Goal: Task Accomplishment & Management: Use online tool/utility

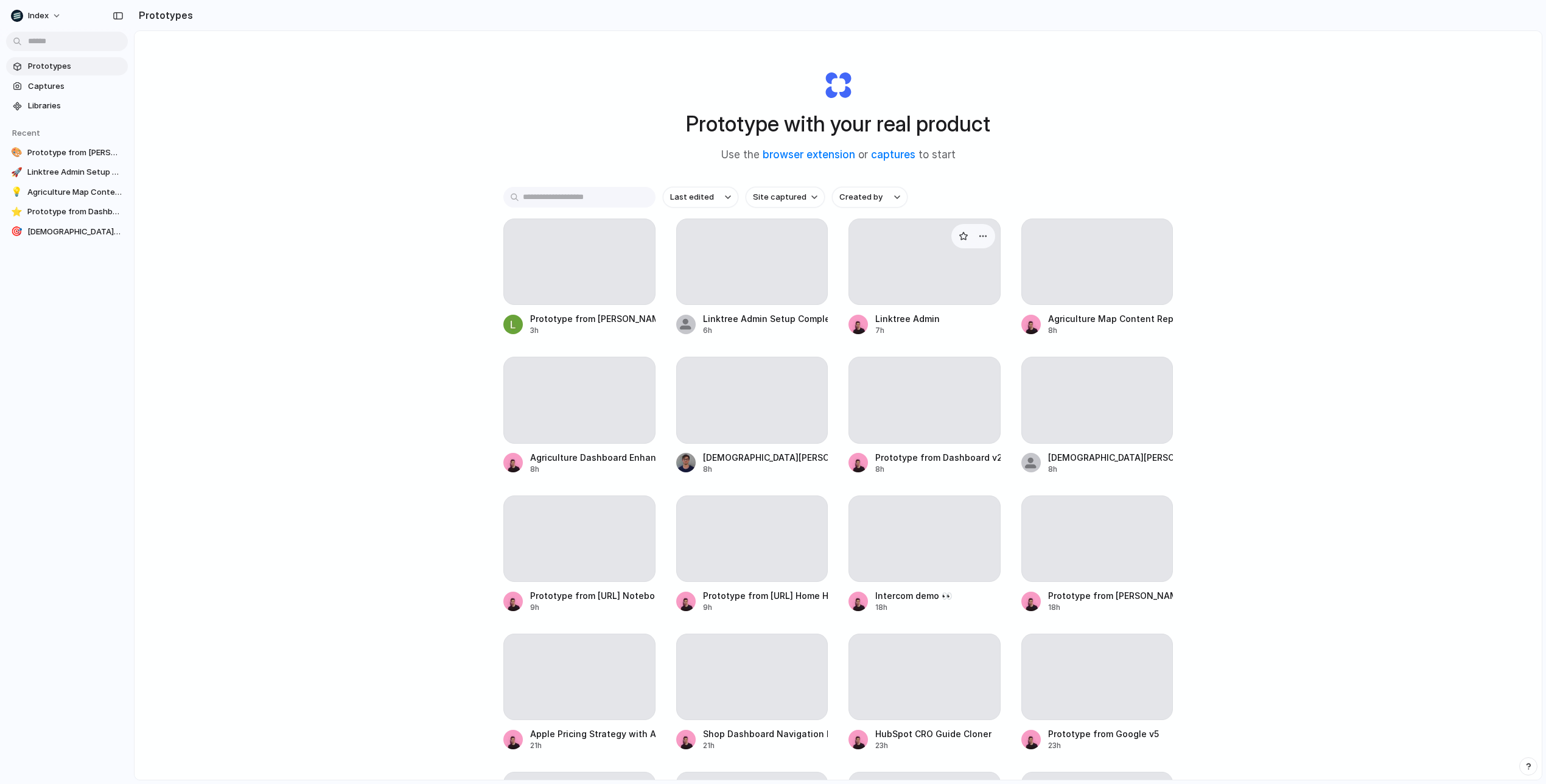
click at [849, 223] on link "Linktree Admin 7h" at bounding box center [925, 277] width 152 height 118
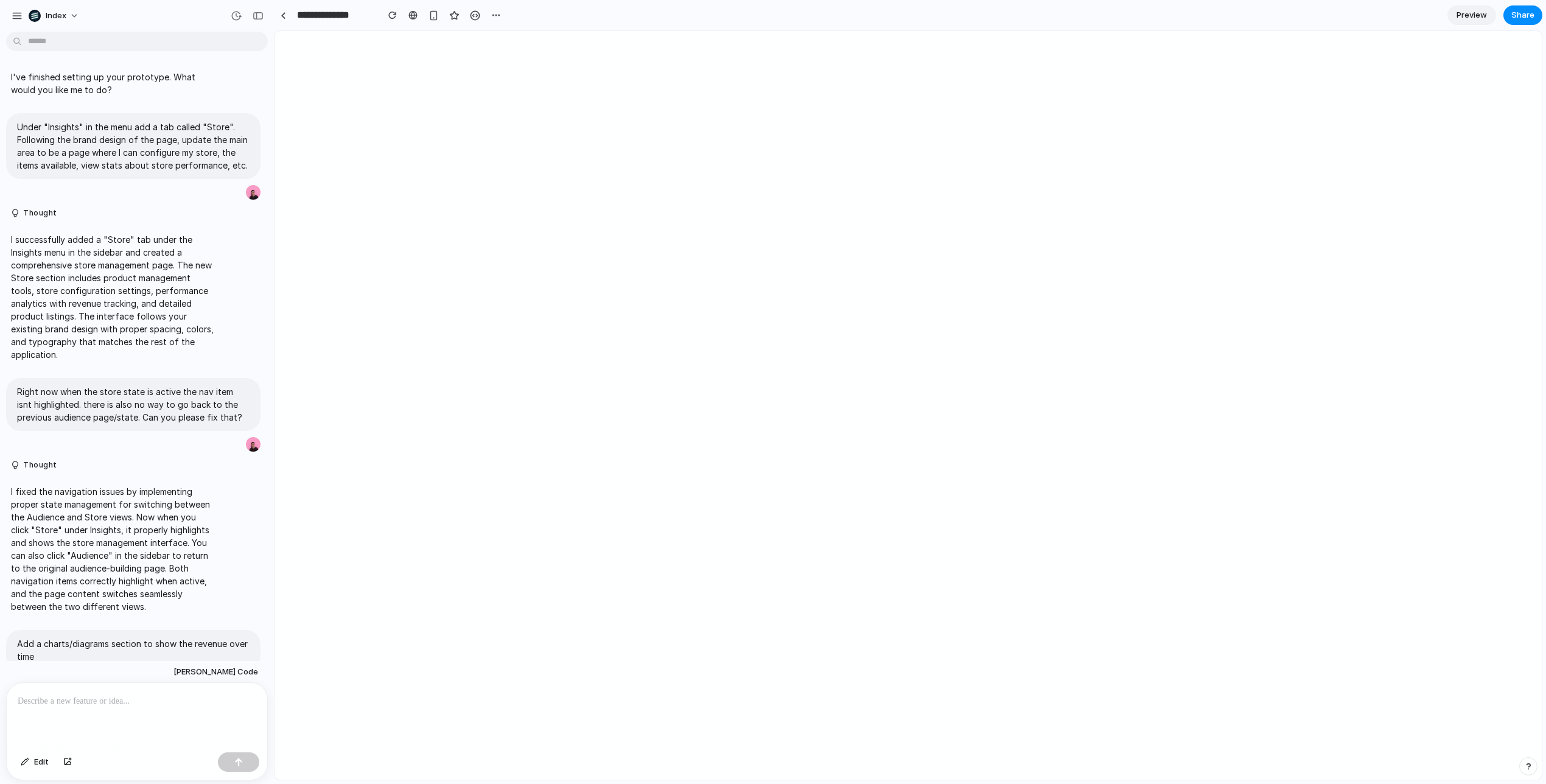
scroll to position [442, 0]
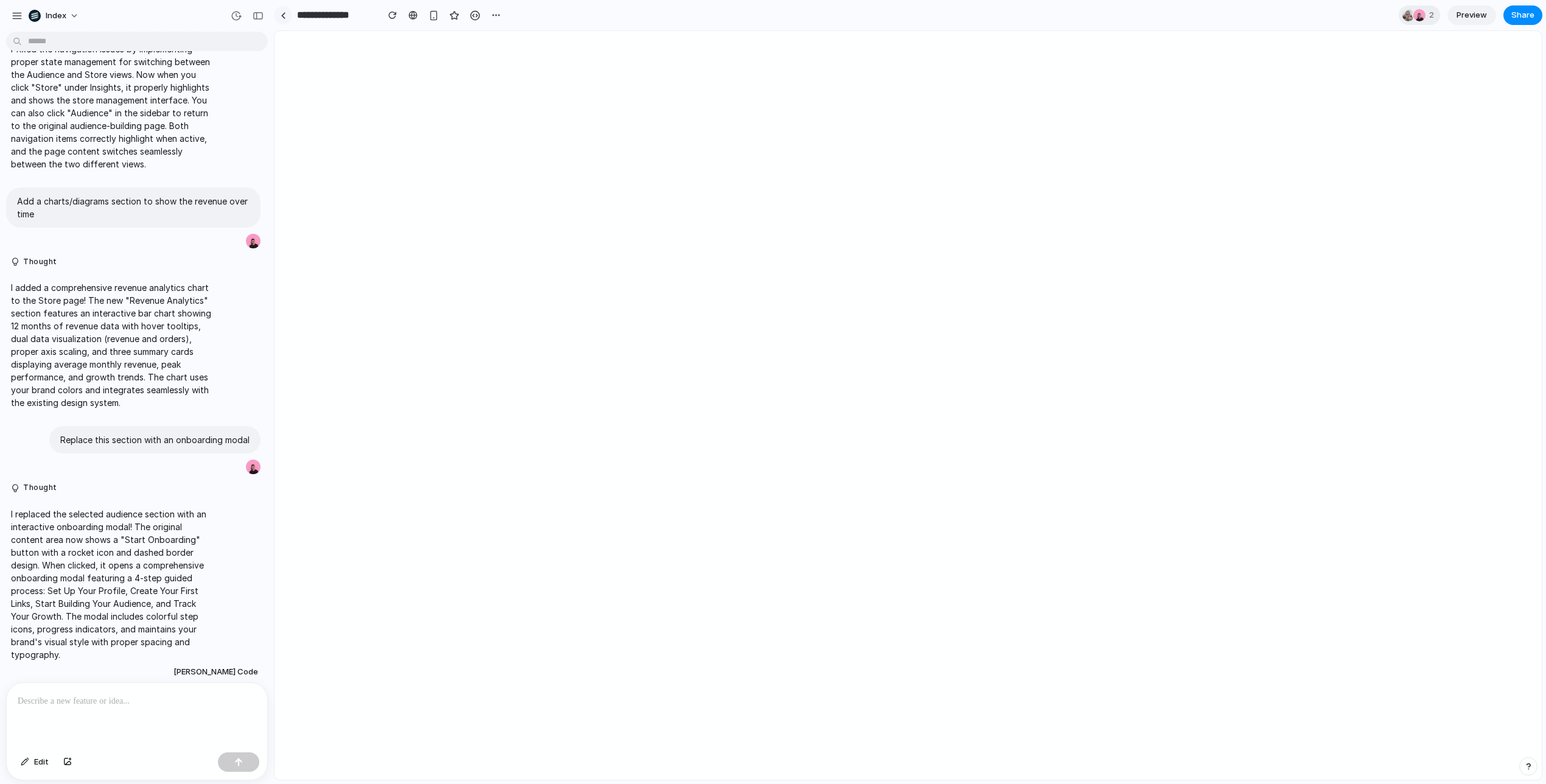
click at [283, 17] on div at bounding box center [283, 15] width 6 height 6
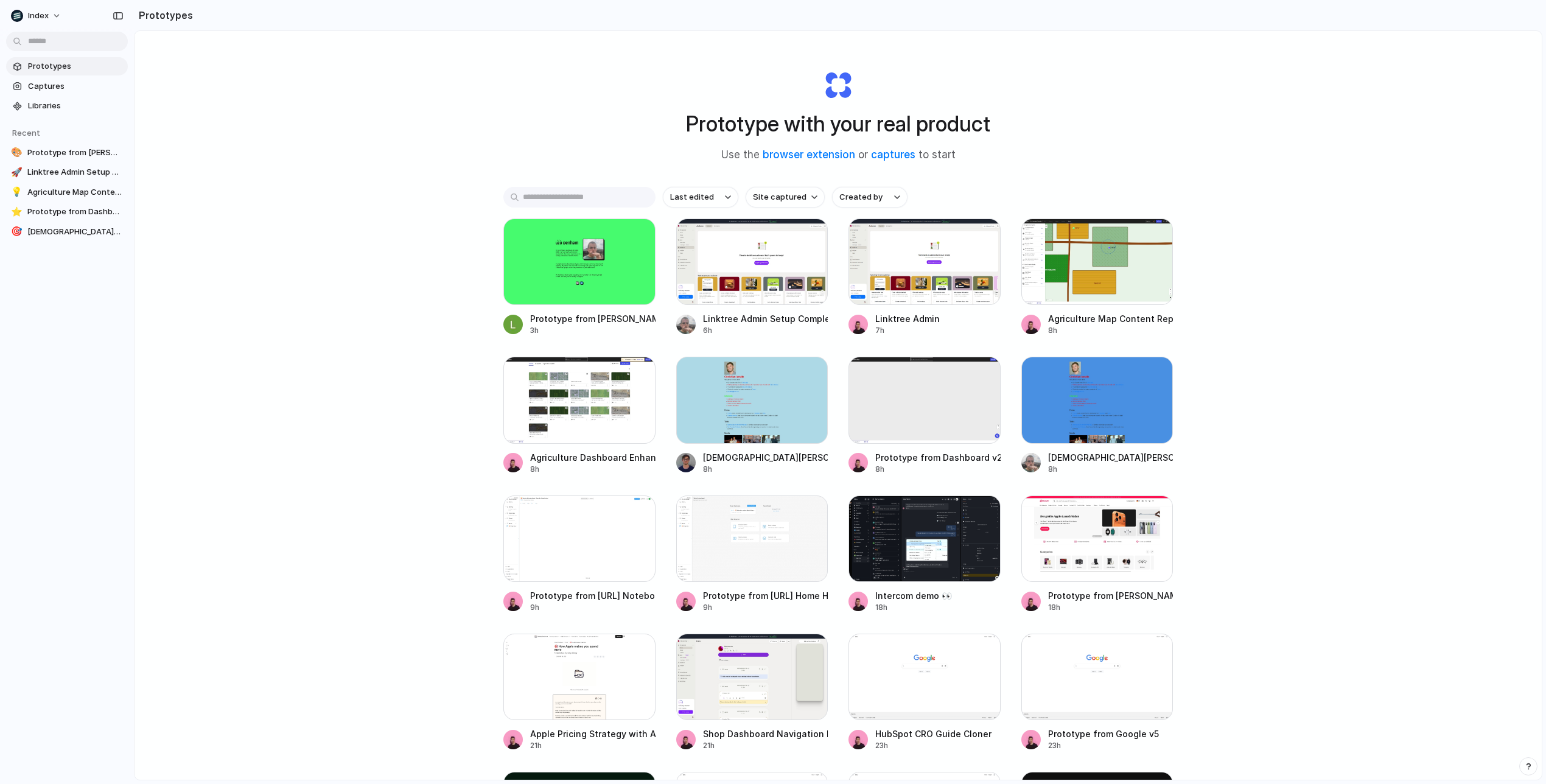
click at [322, 268] on div "Prototype with your real product Use the browser extension or captures to start…" at bounding box center [838, 437] width 1408 height 813
click at [775, 285] on div at bounding box center [752, 261] width 152 height 86
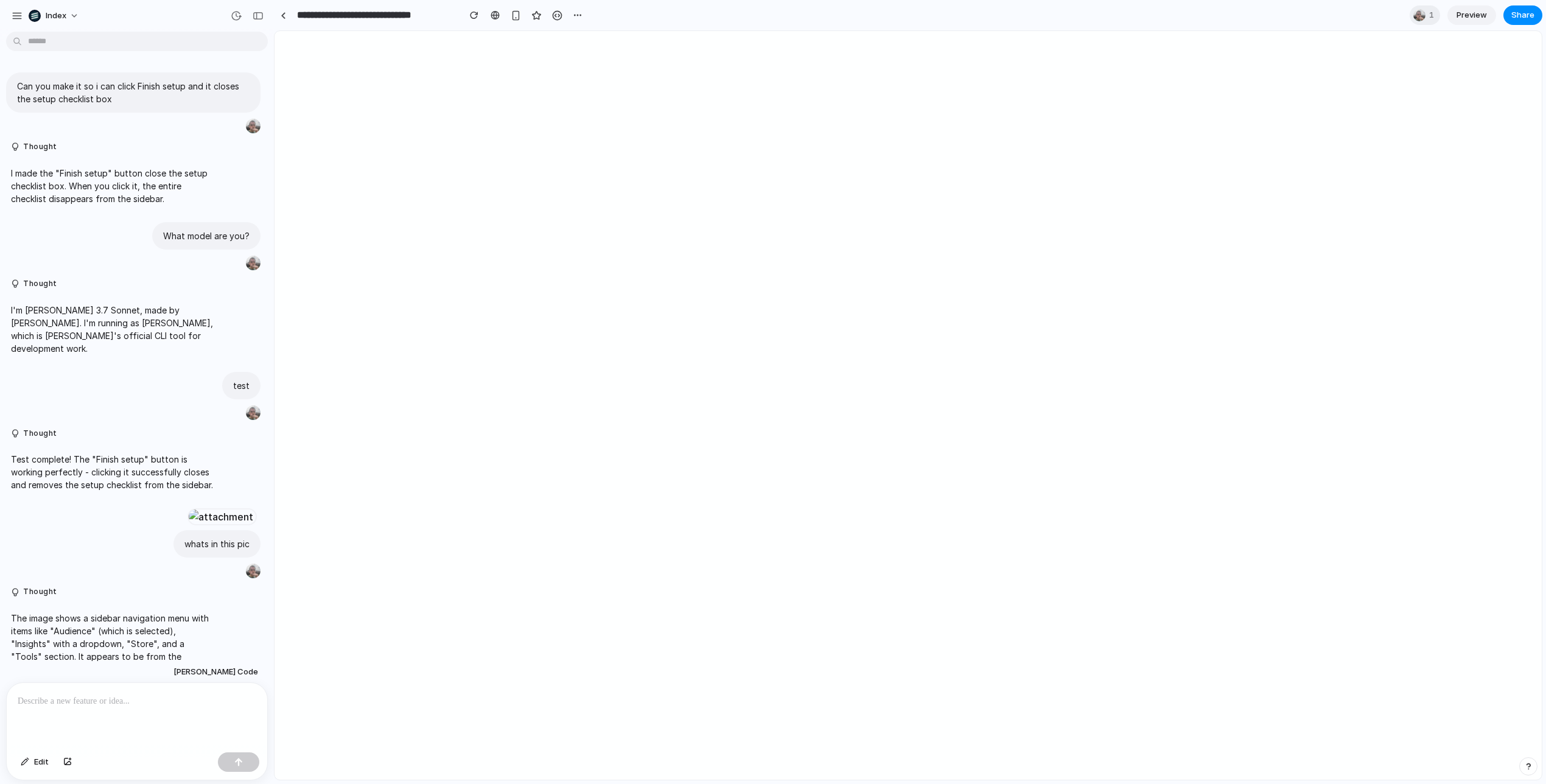
scroll to position [77, 0]
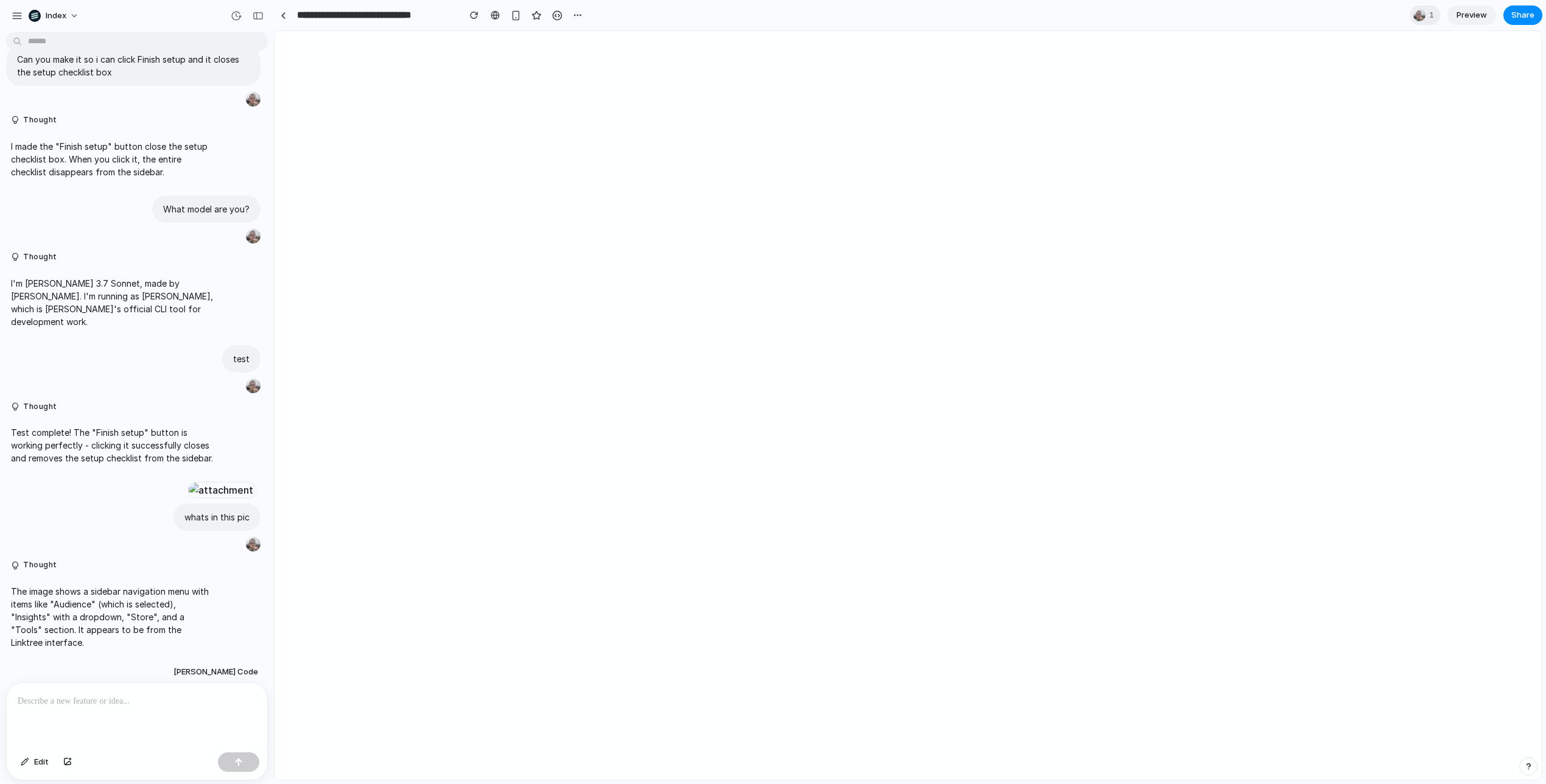
click at [152, 589] on p "The image shows a sidebar navigation menu with items like "Audience" (which is …" at bounding box center [112, 616] width 203 height 64
drag, startPoint x: 152, startPoint y: 589, endPoint x: 150, endPoint y: 633, distance: 44.0
click at [150, 633] on p "The image shows a sidebar navigation menu with items like "Audience" (which is …" at bounding box center [112, 616] width 203 height 64
click at [285, 13] on div at bounding box center [283, 15] width 6 height 6
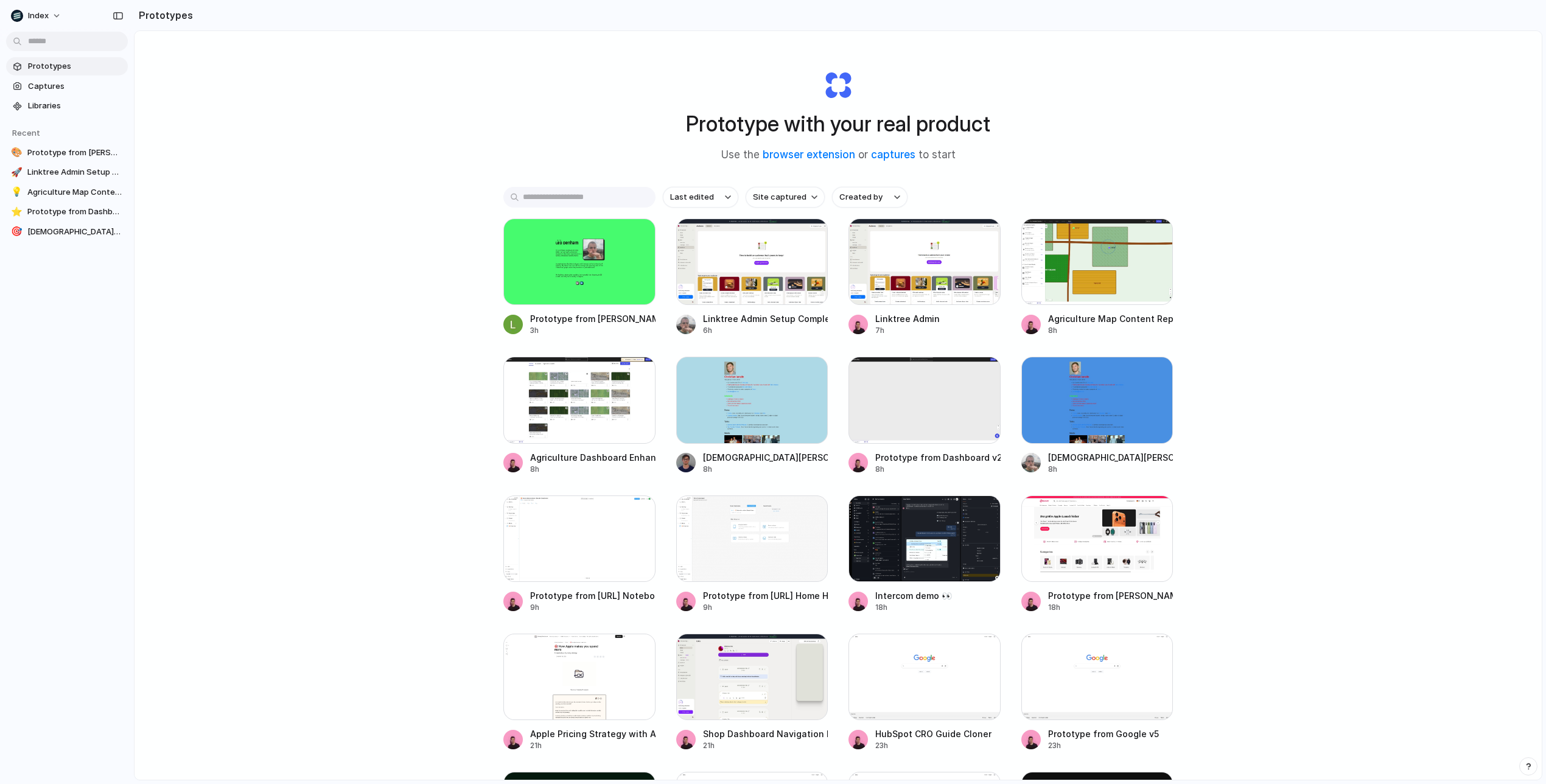
click at [371, 208] on div "Prototype with your real product Use the browser extension or captures to start…" at bounding box center [838, 437] width 1408 height 813
click at [566, 270] on div at bounding box center [579, 261] width 152 height 86
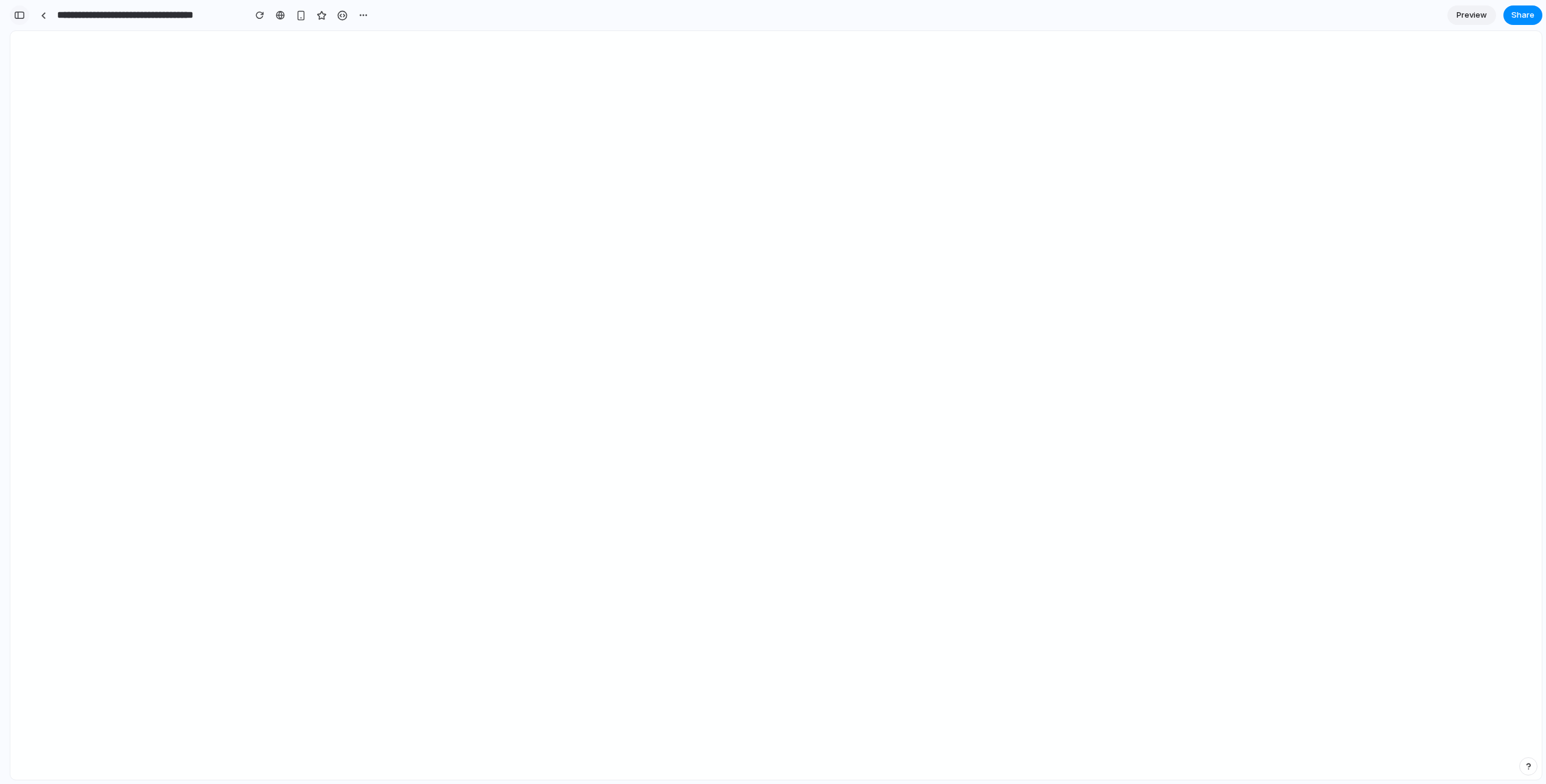
click at [13, 10] on button "button" at bounding box center [19, 15] width 20 height 20
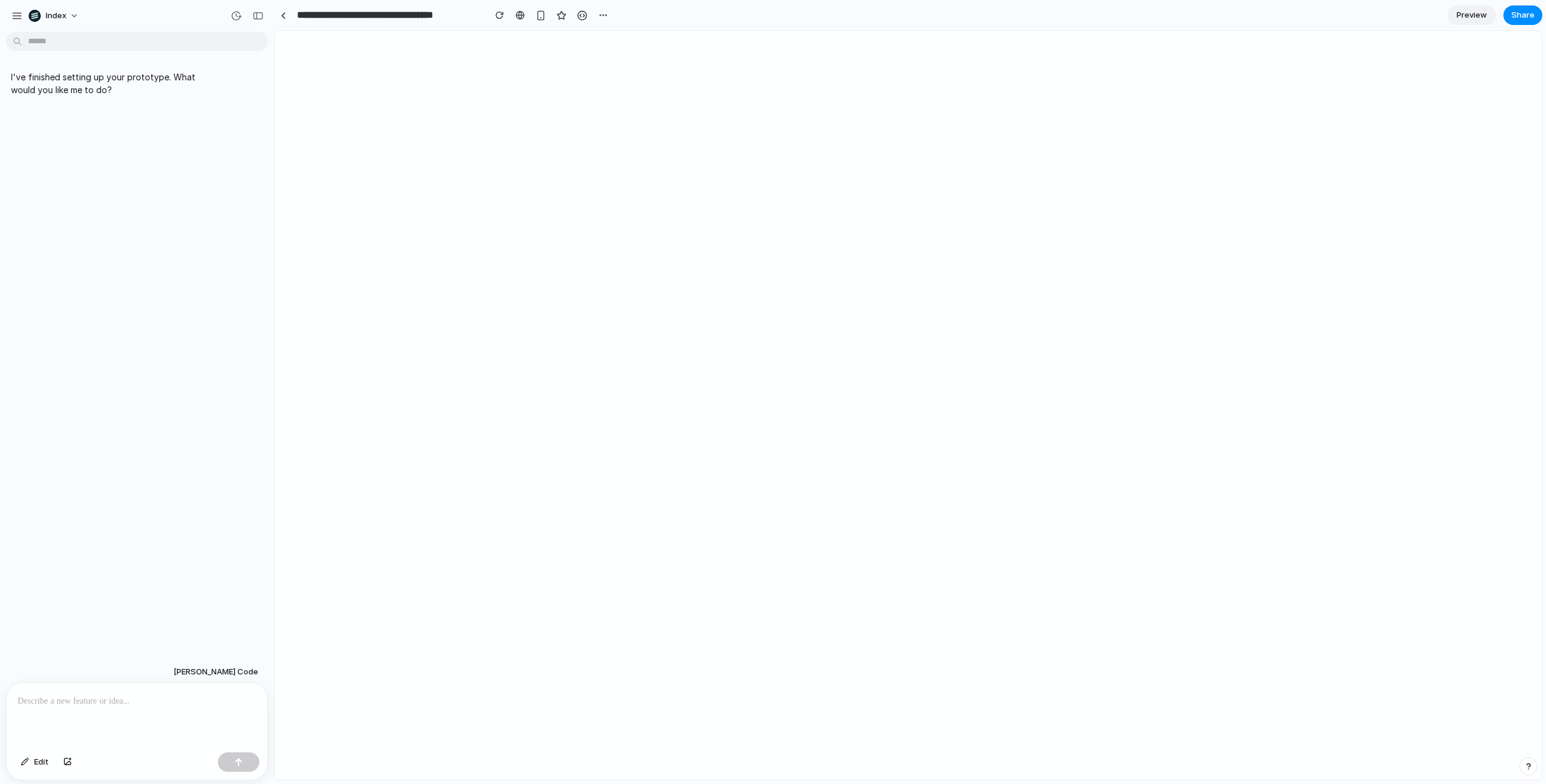
click at [85, 704] on p at bounding box center [137, 701] width 239 height 14
click at [39, 759] on span "Edit" at bounding box center [41, 762] width 14 height 12
click at [33, 761] on button "Edit" at bounding box center [34, 762] width 40 height 20
click at [105, 709] on div at bounding box center [136, 715] width 260 height 65
click at [164, 419] on div "I've finished setting up your prototype. What would you like me to do?" at bounding box center [133, 348] width 267 height 624
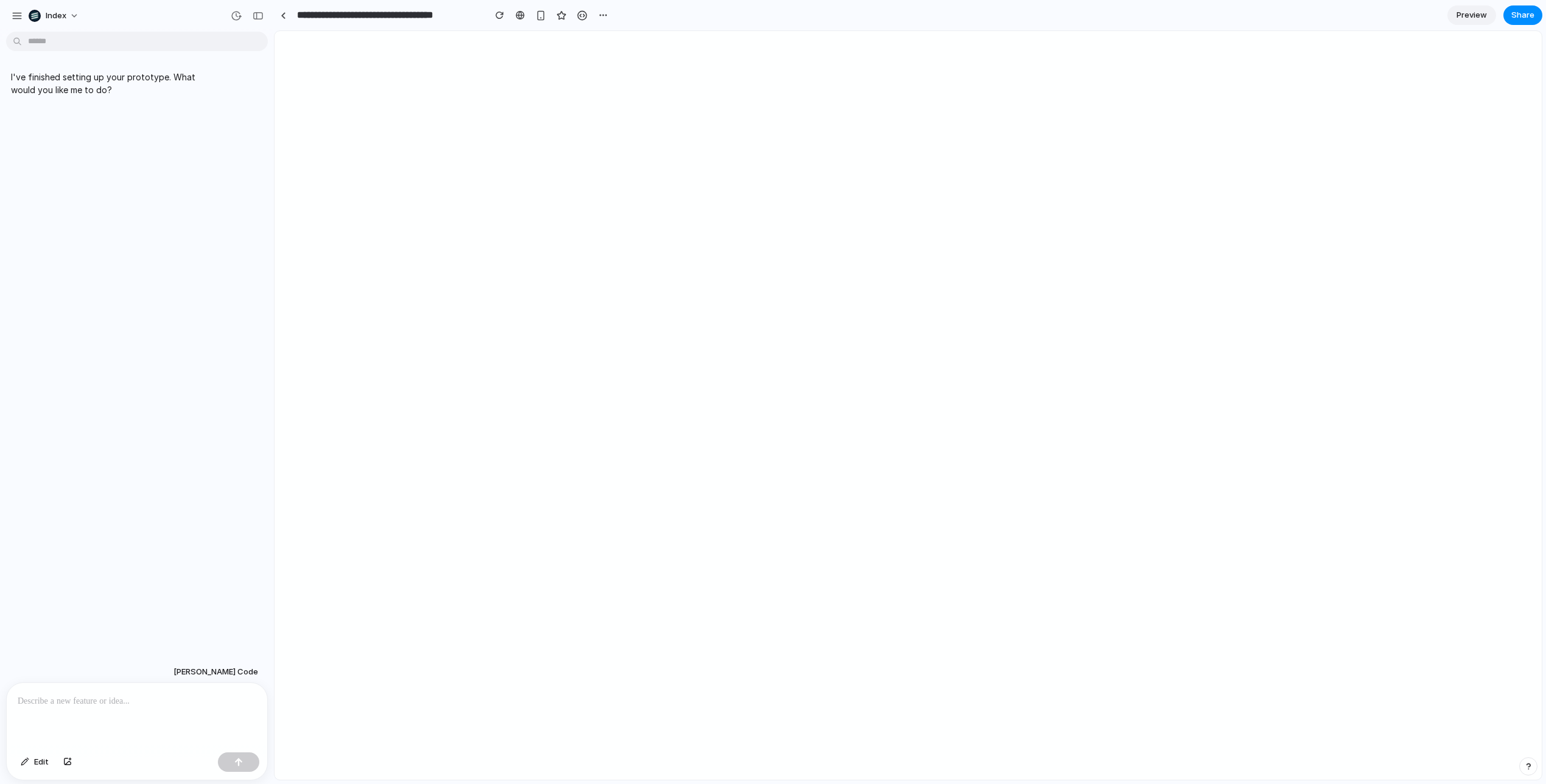
click at [154, 713] on div at bounding box center [136, 715] width 260 height 65
click at [104, 701] on p at bounding box center [137, 701] width 239 height 14
click at [144, 729] on div at bounding box center [136, 715] width 260 height 65
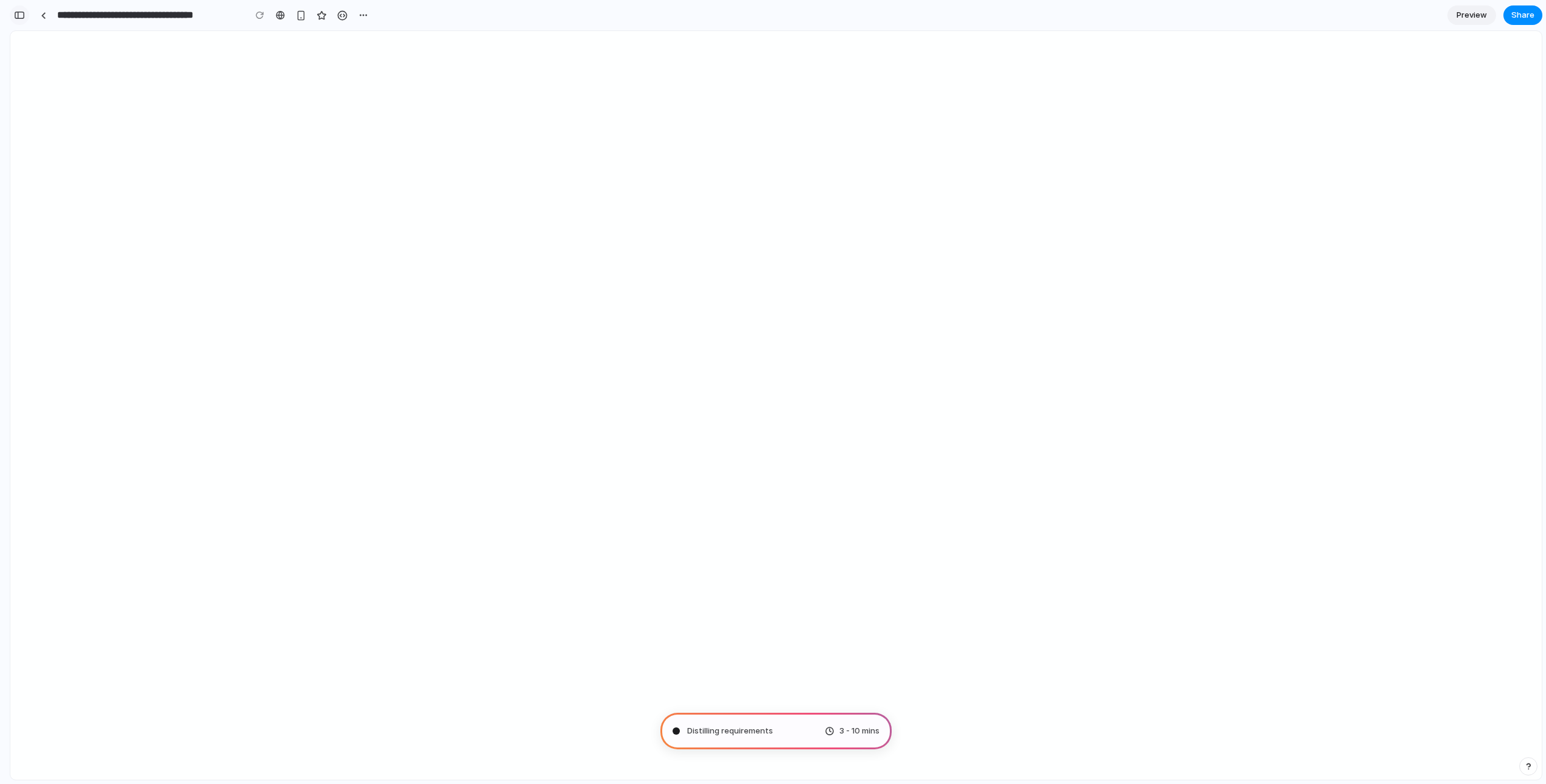
click at [16, 9] on button "button" at bounding box center [19, 15] width 20 height 20
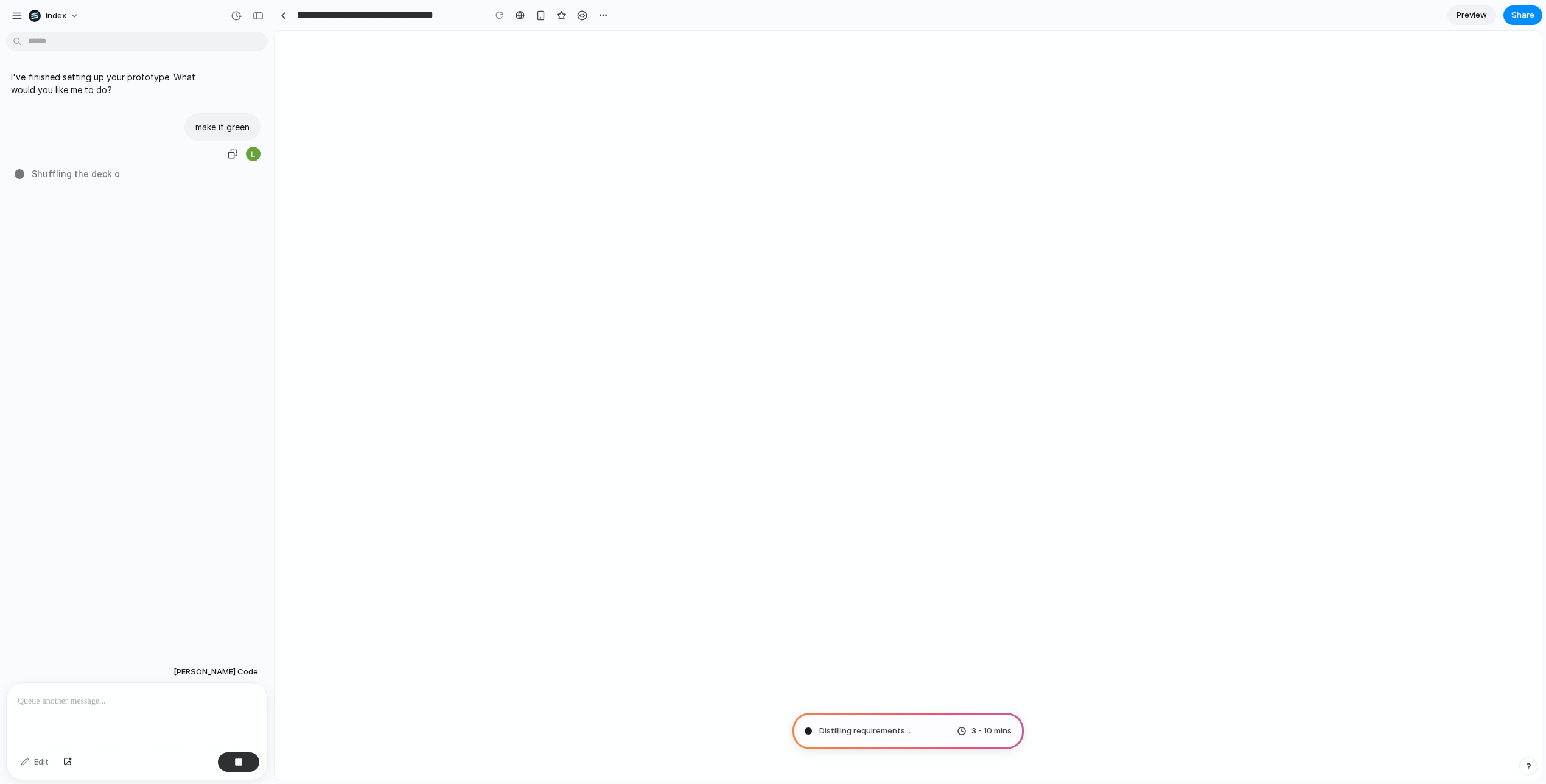
type input "**********"
click at [143, 184] on div "I've finished setting up your prototype. What would you like me to do? make it …" at bounding box center [133, 348] width 267 height 624
click at [1002, 728] on span "3 - 10 mins" at bounding box center [991, 730] width 40 height 12
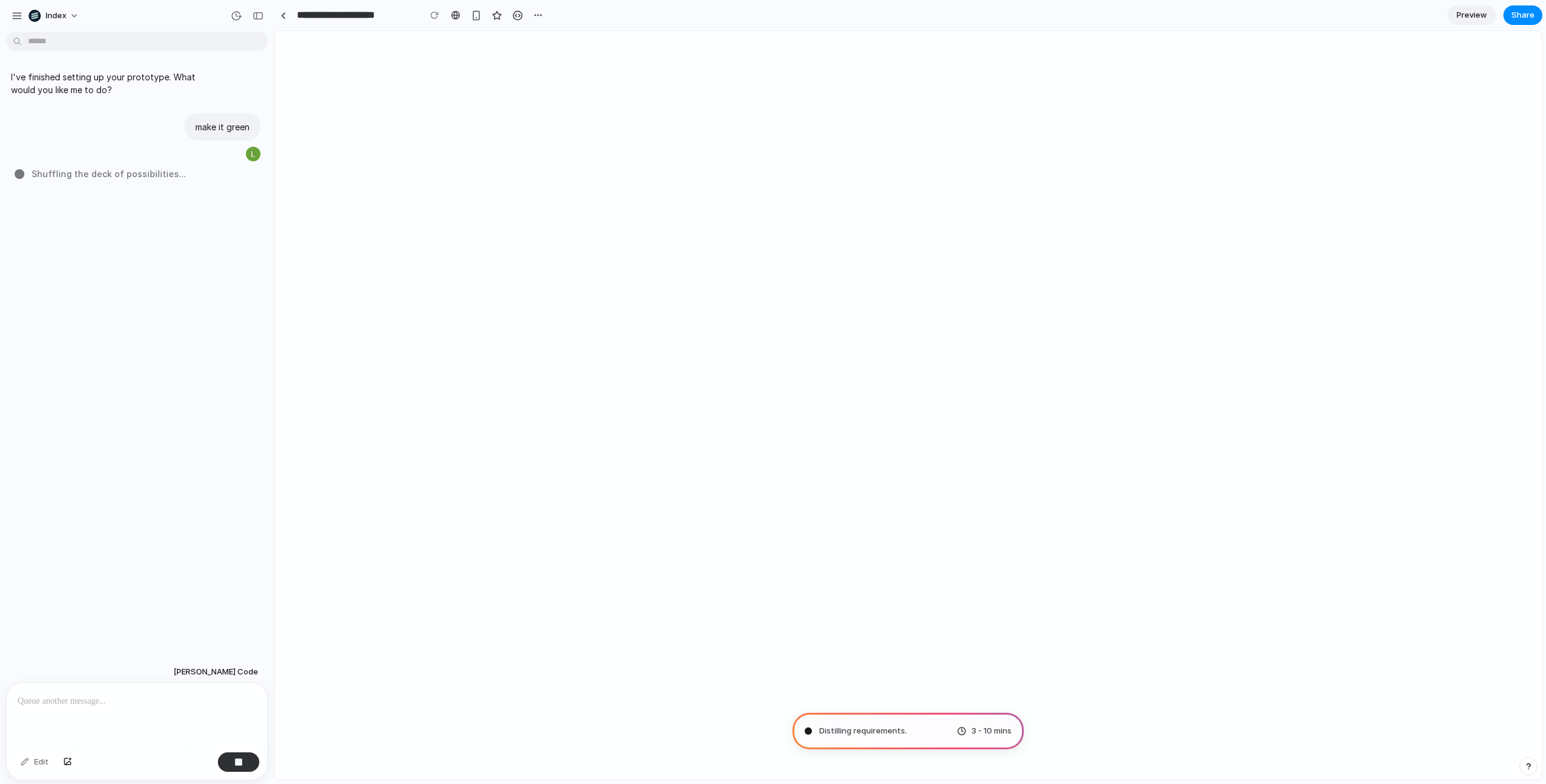
click at [839, 733] on span "Distilling requirements ." at bounding box center [863, 730] width 88 height 12
click at [161, 709] on div at bounding box center [136, 715] width 260 height 65
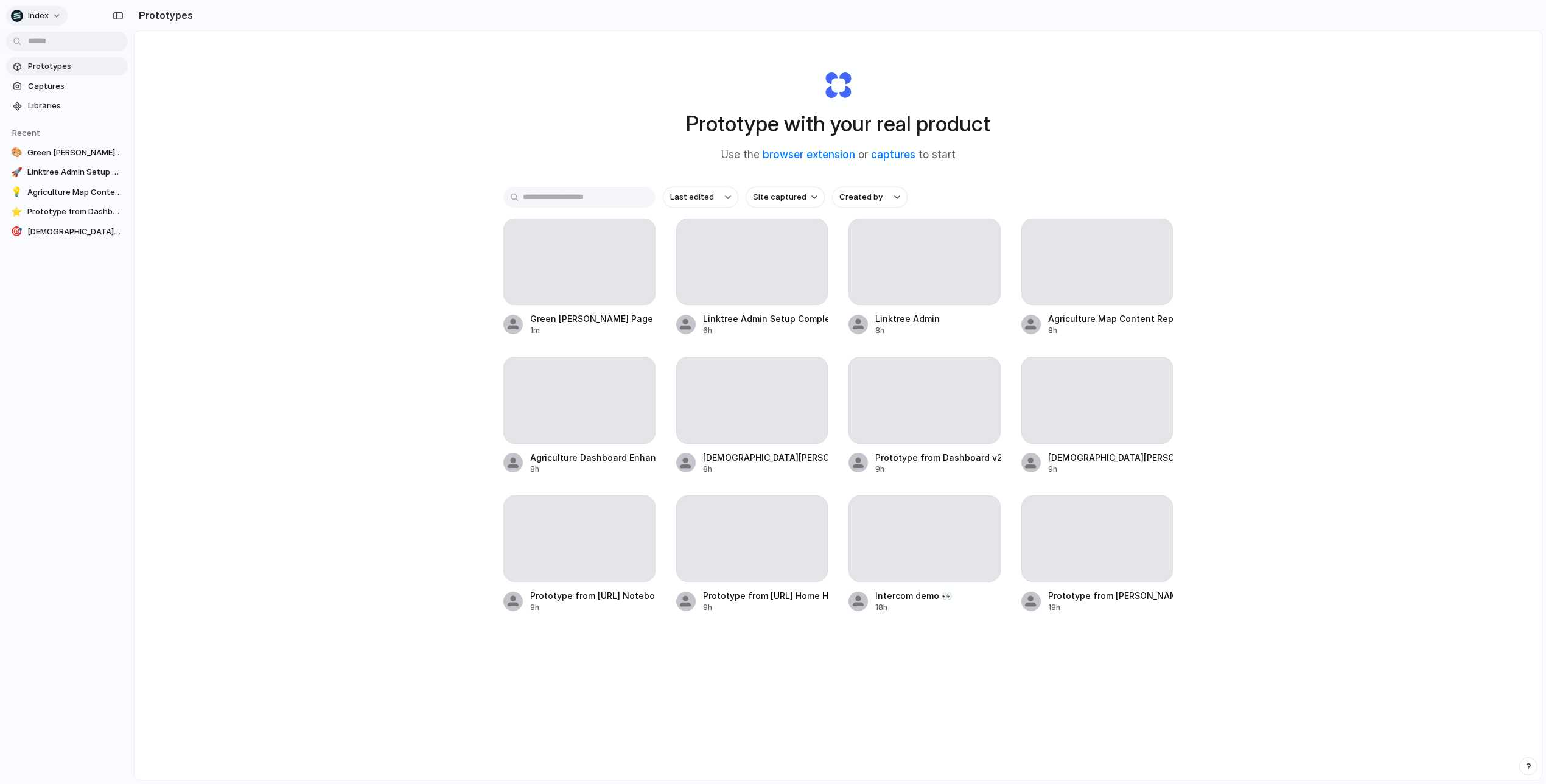
click at [49, 14] on button "Index" at bounding box center [37, 16] width 62 height 20
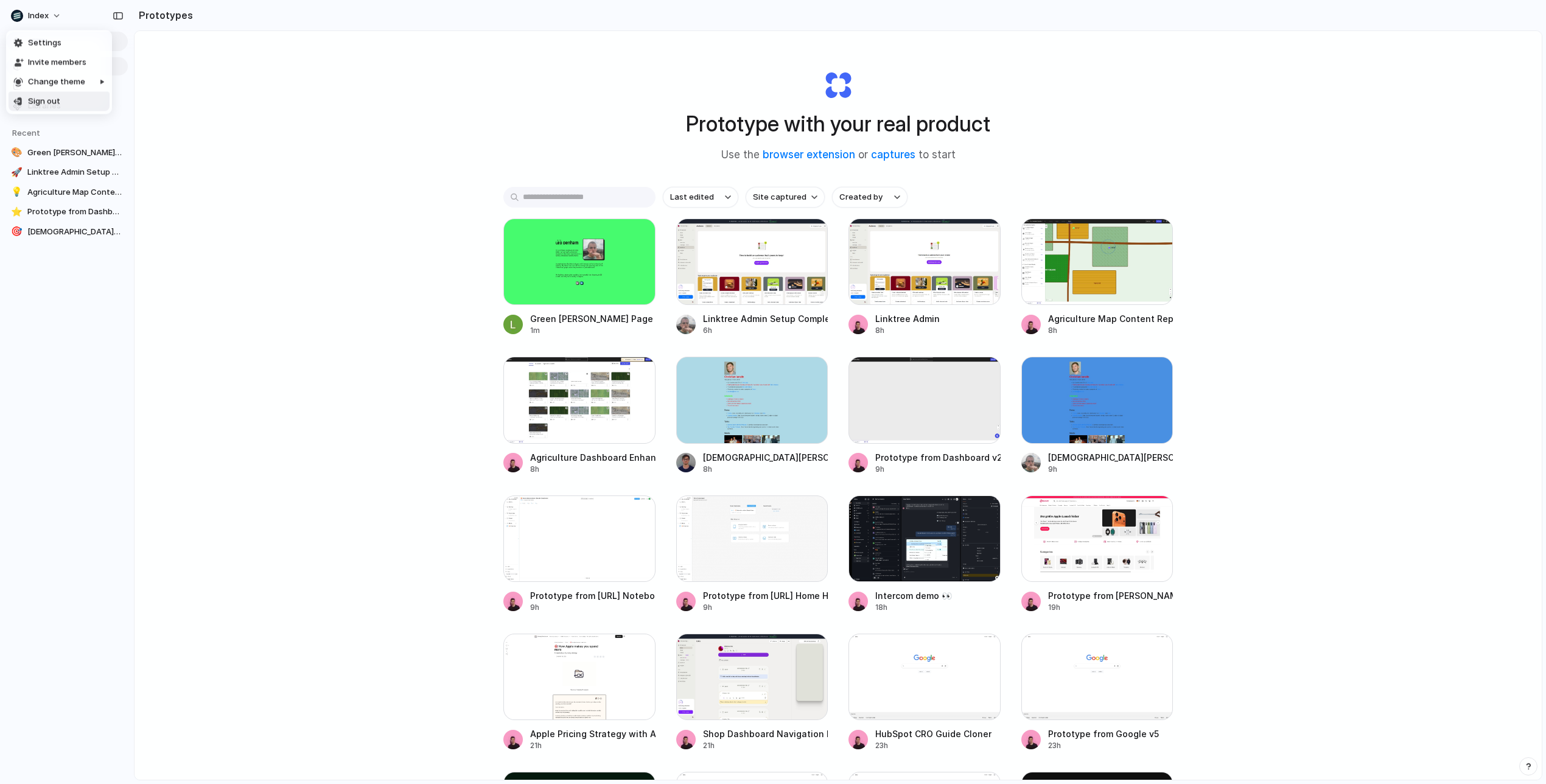
click at [67, 106] on li "Sign out" at bounding box center [59, 101] width 101 height 20
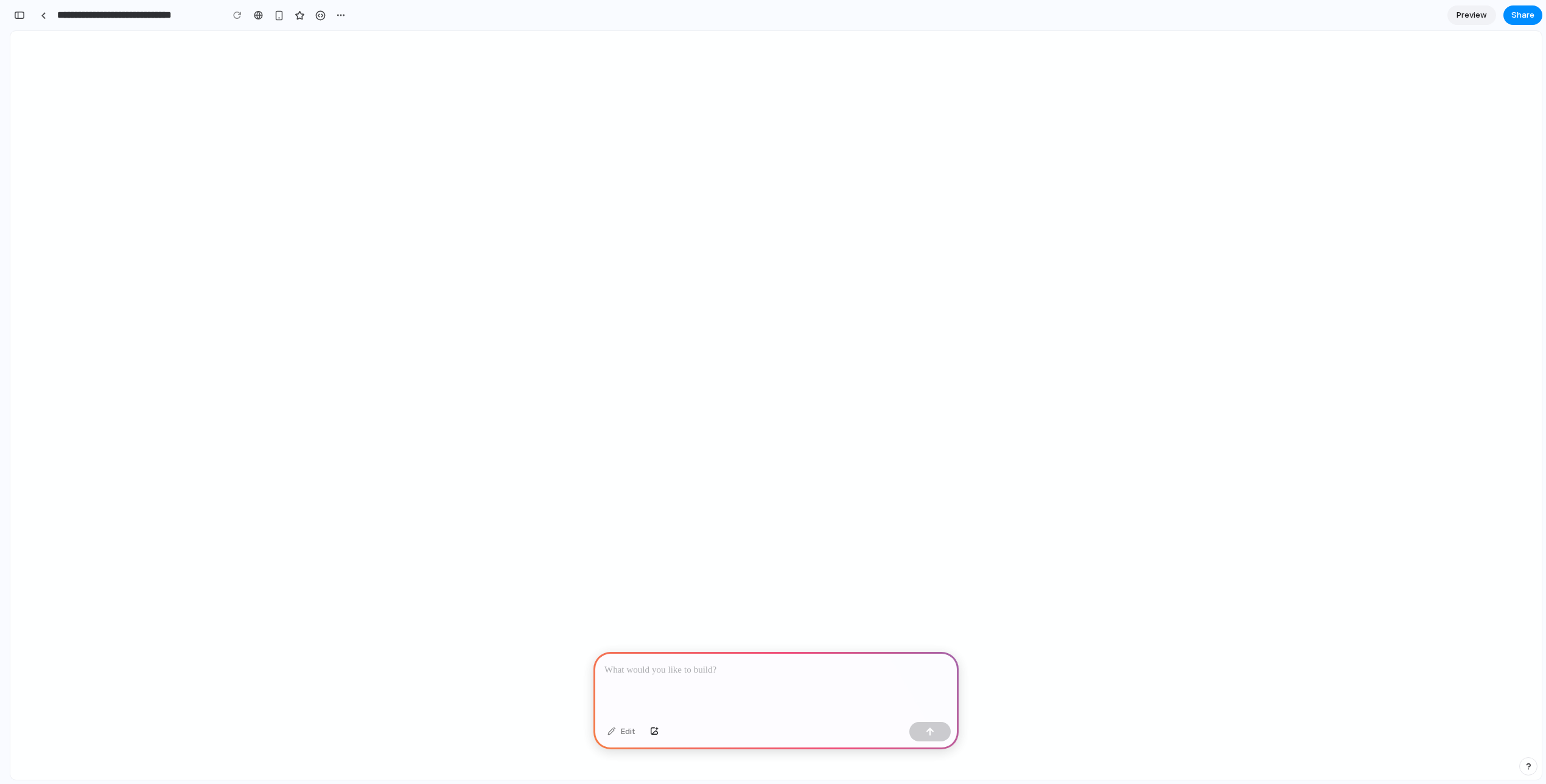
scroll to position [0, 11]
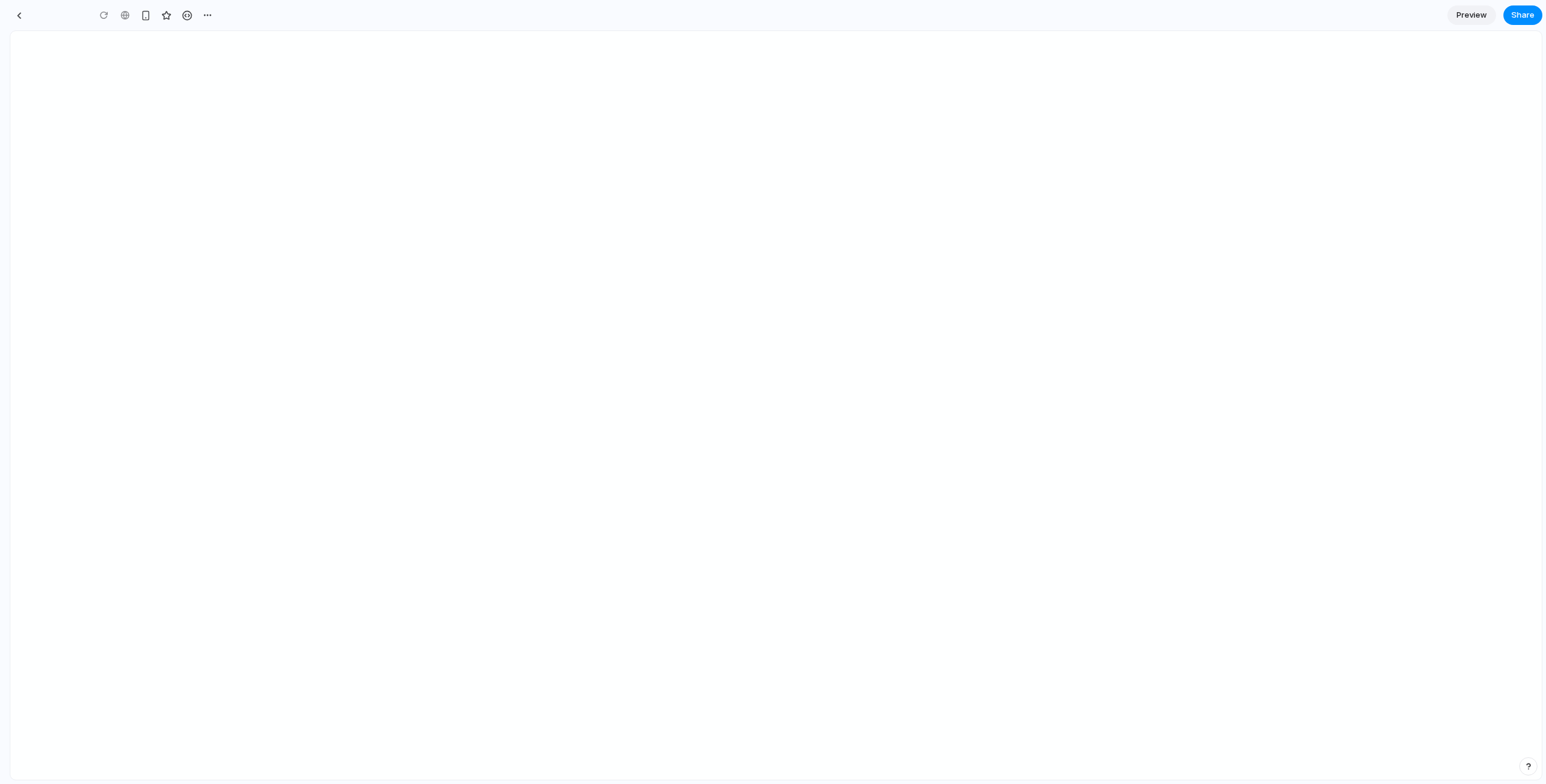
type input "**********"
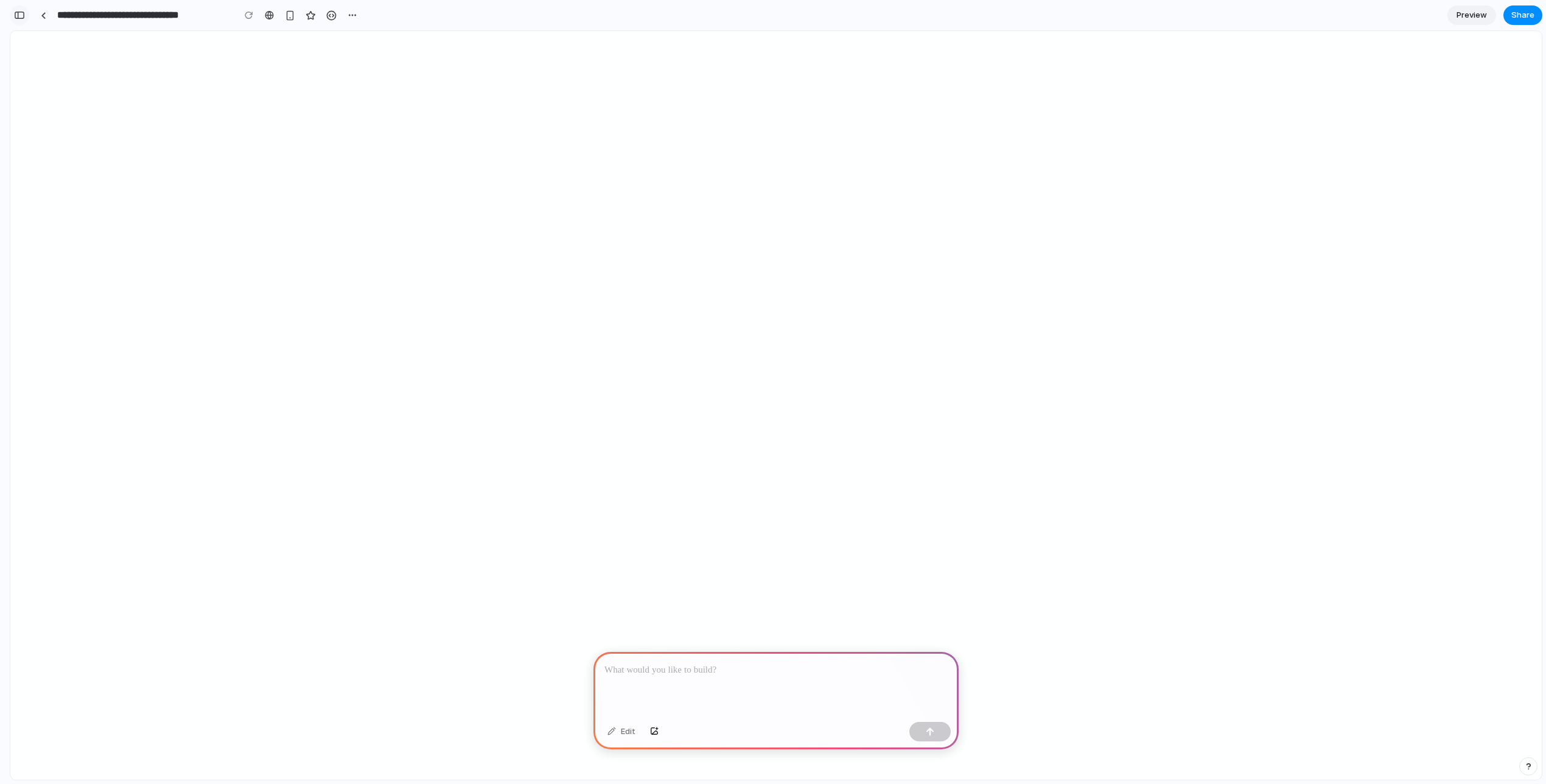
click at [19, 10] on button "button" at bounding box center [19, 15] width 20 height 20
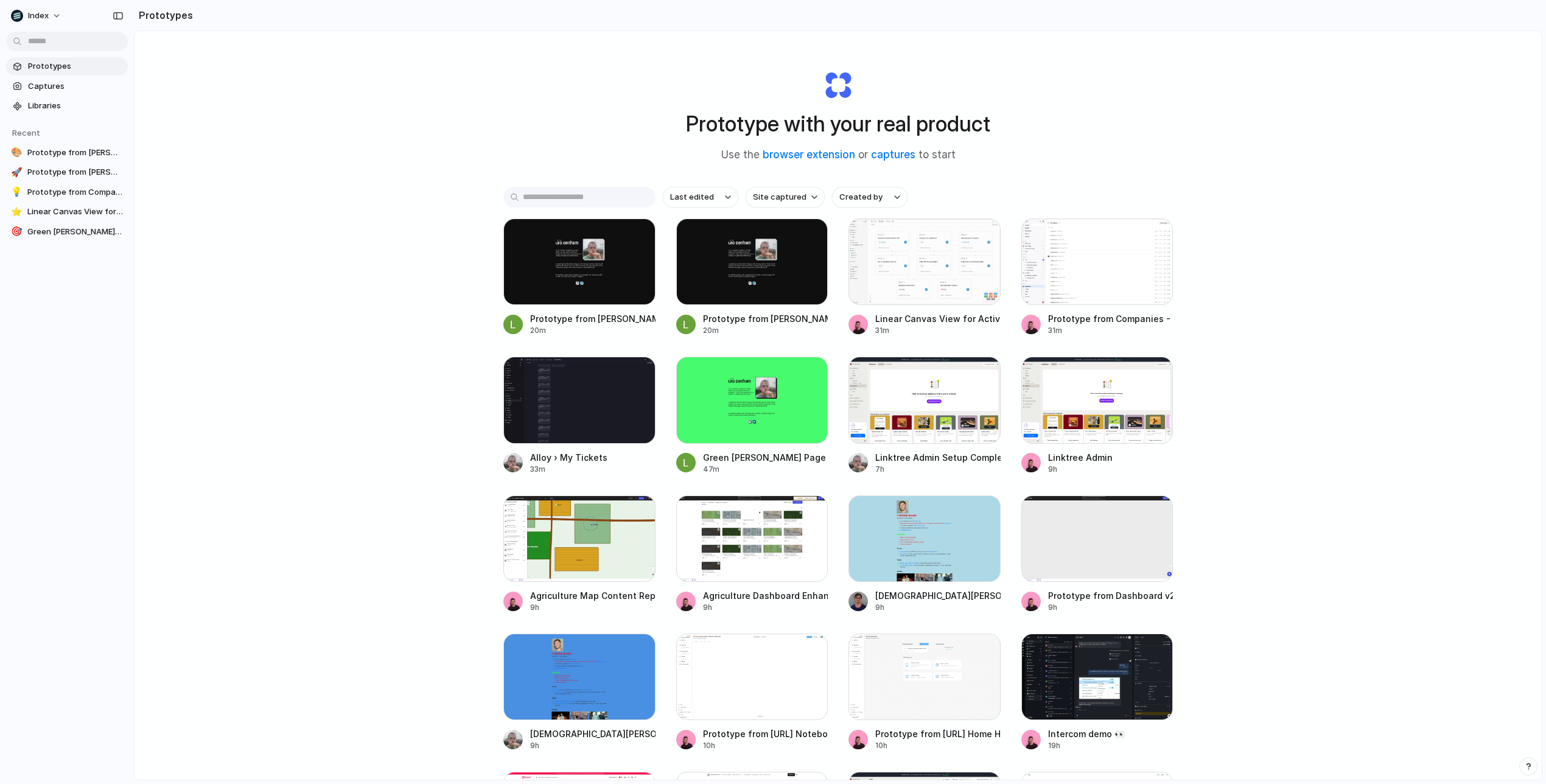
click at [1309, 451] on div "Prototype with your real product Use the browser extension or captures to start…" at bounding box center [838, 437] width 1408 height 813
click at [1289, 221] on div "Prototype with your real product Use the browser extension or captures to start…" at bounding box center [838, 437] width 1408 height 813
click at [1321, 224] on div "Prototype with your real product Use the browser extension or captures to start…" at bounding box center [838, 437] width 1408 height 813
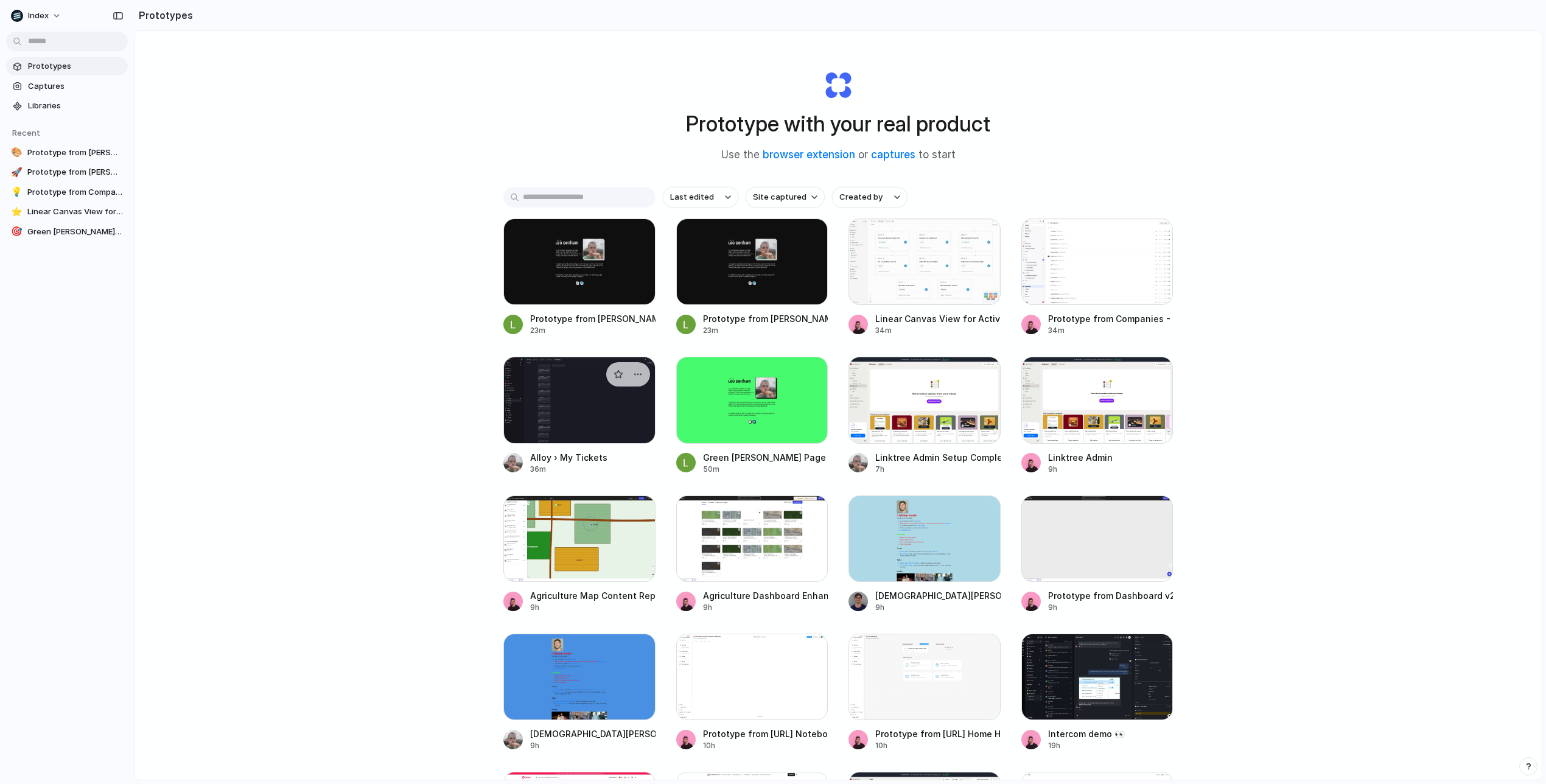
click at [556, 417] on div at bounding box center [579, 400] width 152 height 86
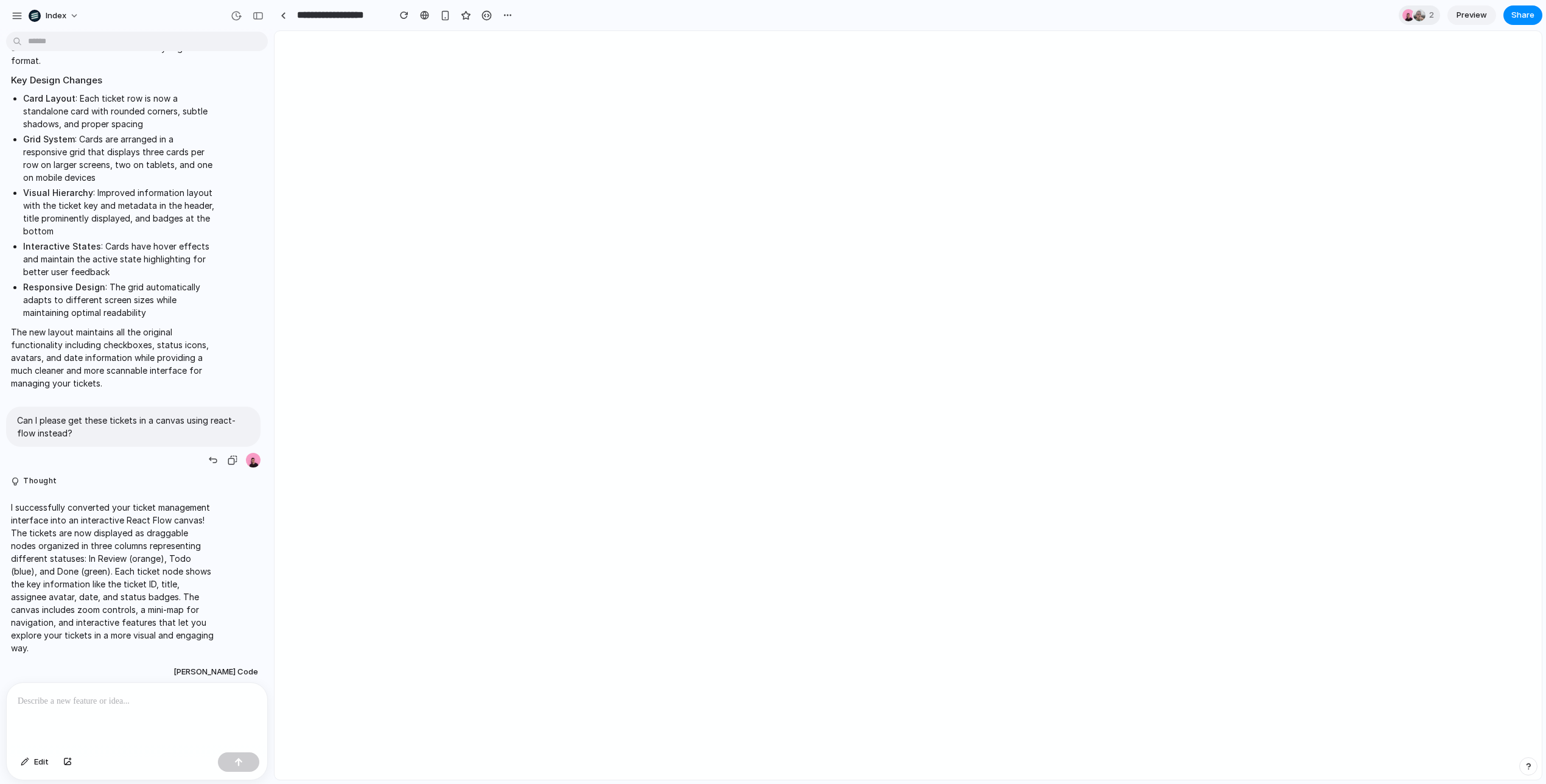
scroll to position [522, 0]
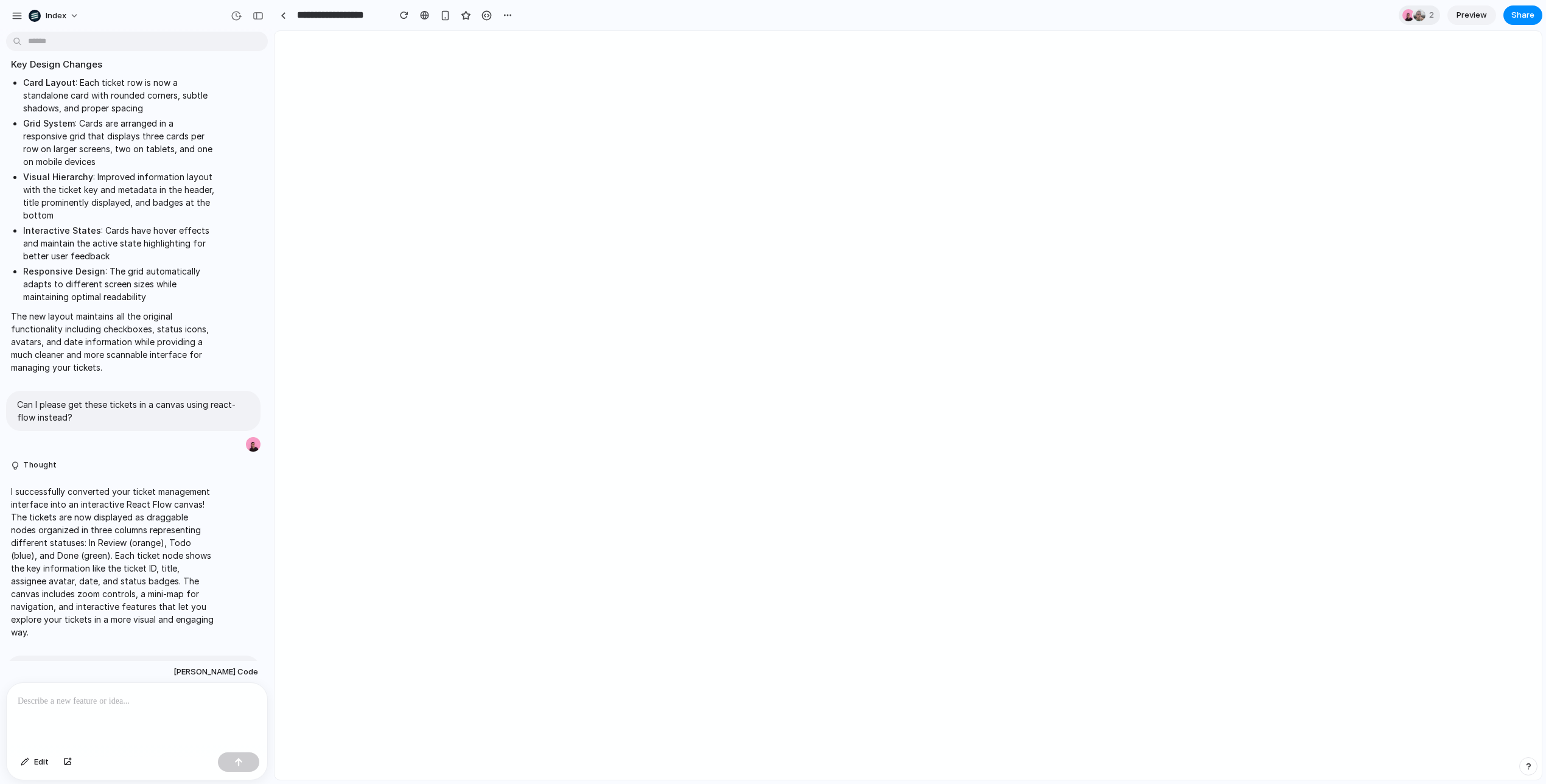
click at [123, 511] on p "I successfully converted your ticket management interface into an interactive R…" at bounding box center [112, 562] width 203 height 153
drag, startPoint x: 123, startPoint y: 511, endPoint x: 94, endPoint y: 505, distance: 29.6
click at [94, 505] on p "I successfully converted your ticket management interface into an interactive R…" at bounding box center [112, 562] width 203 height 153
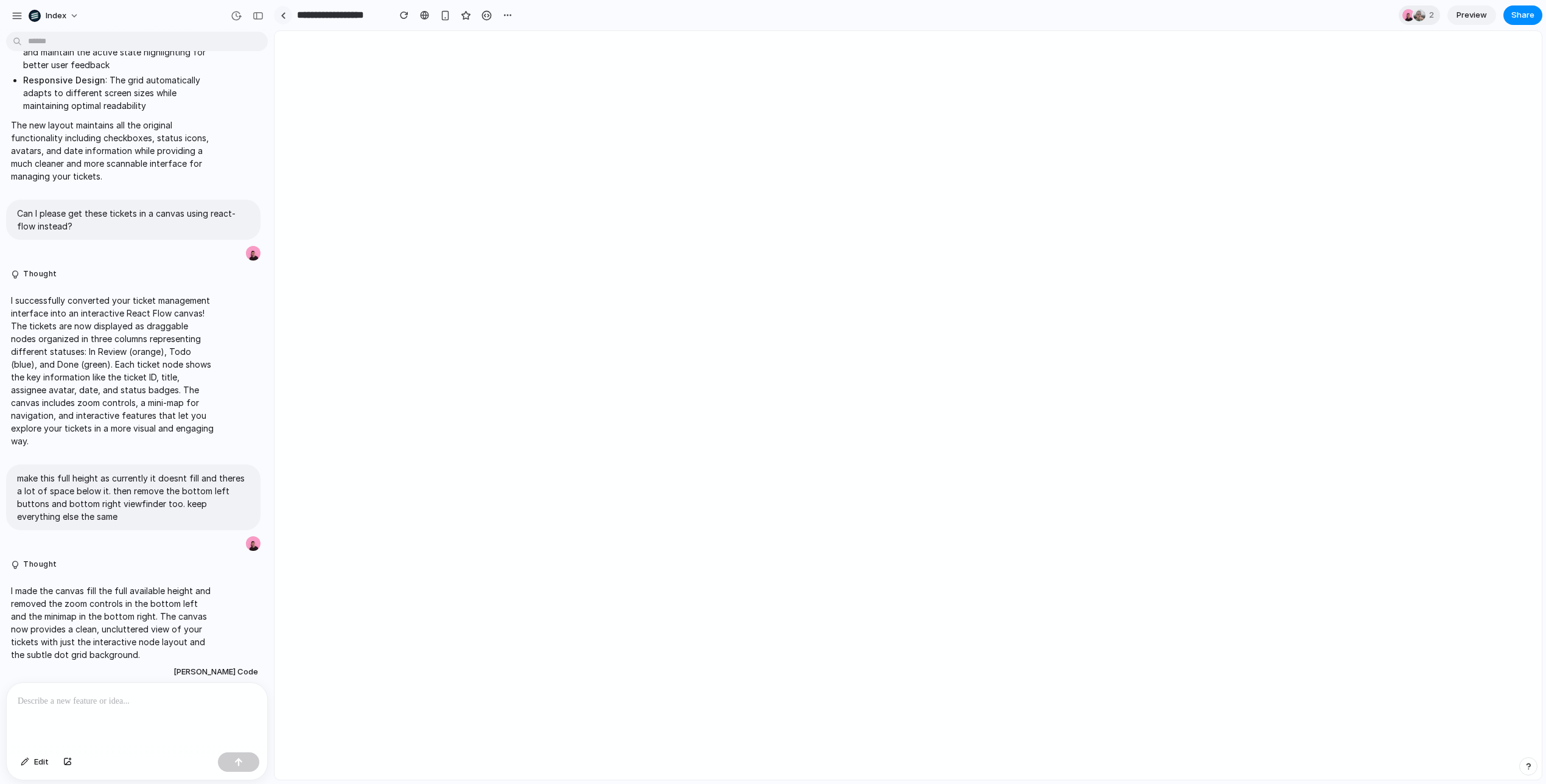
click at [276, 13] on link at bounding box center [282, 15] width 18 height 18
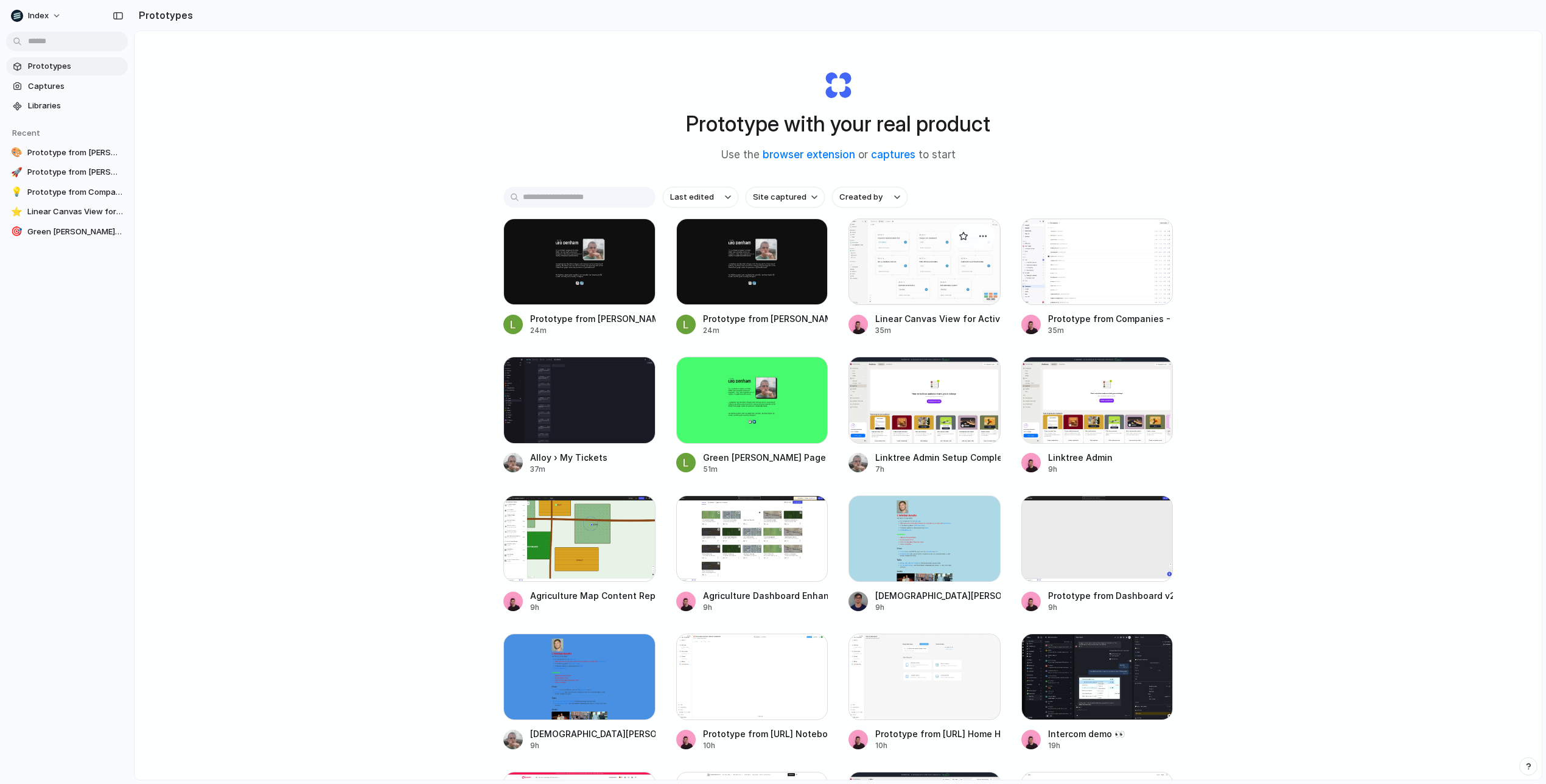
click at [916, 265] on div at bounding box center [925, 261] width 152 height 86
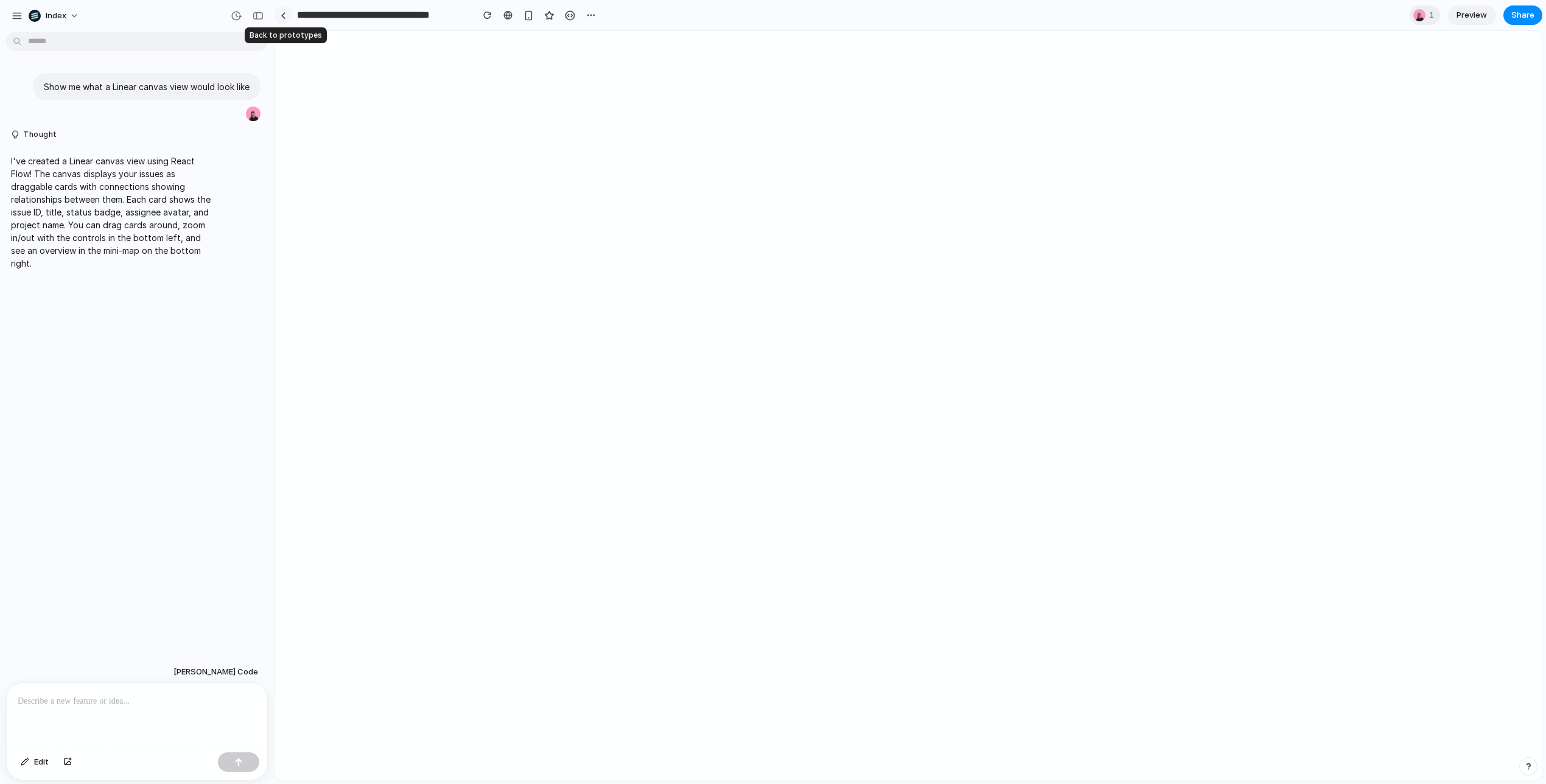
click at [281, 17] on div at bounding box center [283, 15] width 6 height 6
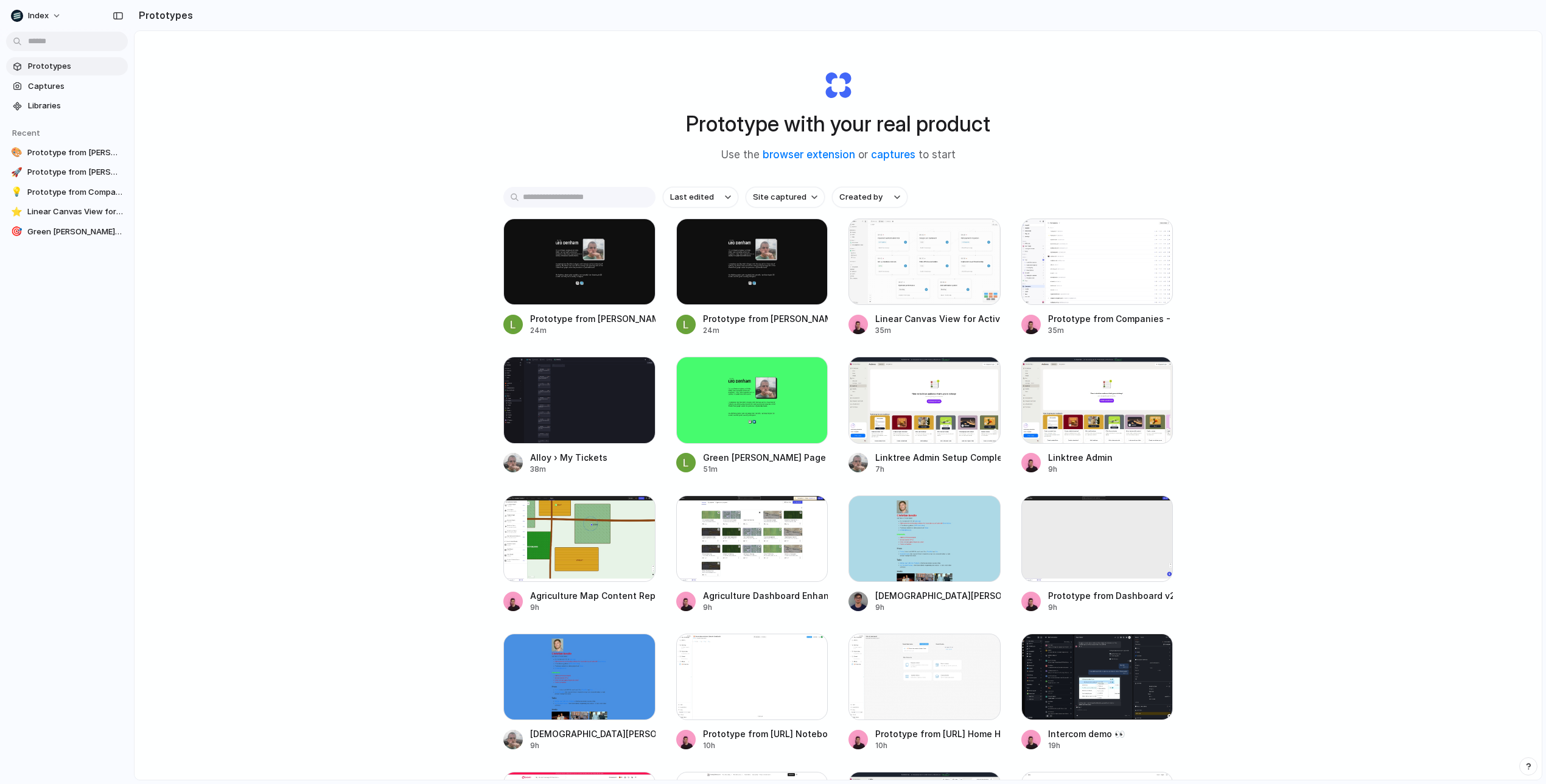
drag, startPoint x: 1115, startPoint y: 278, endPoint x: 1199, endPoint y: 329, distance: 98.3
click at [1199, 329] on div "Prototype with your real product Use the browser extension or captures to start…" at bounding box center [838, 437] width 1408 height 813
click at [1050, 150] on div "Prototype with your real product Use the browser extension or captures to start" at bounding box center [839, 112] width 487 height 131
